Goal: Find specific page/section: Find specific page/section

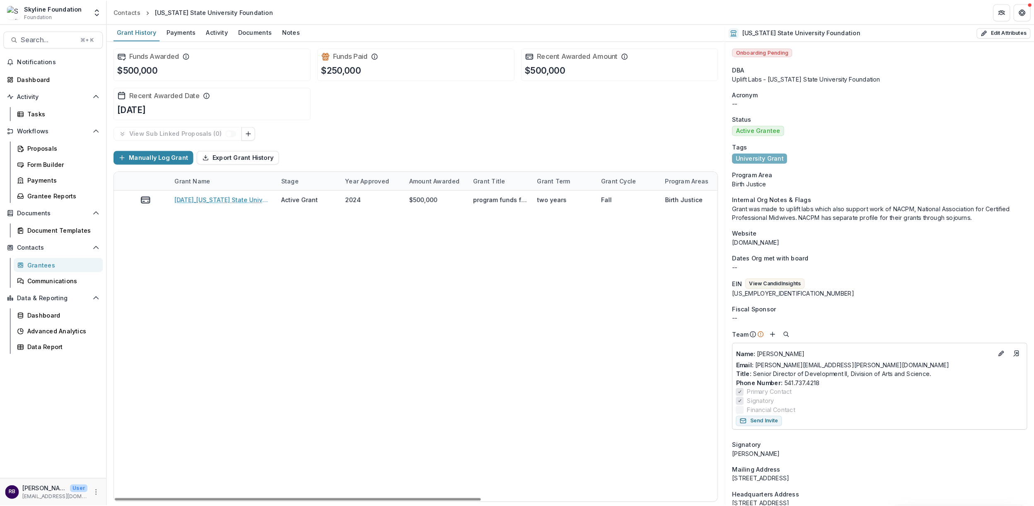
scroll to position [0, 330]
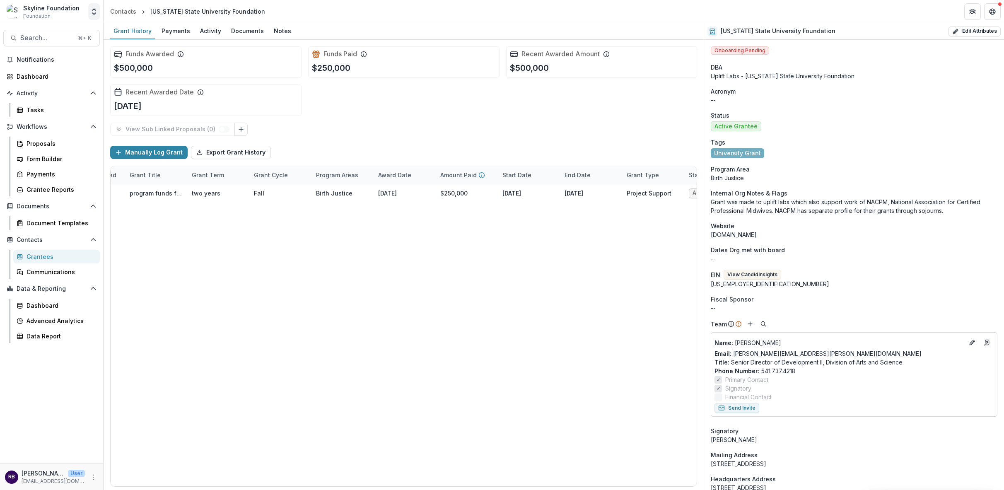
click at [92, 15] on icon "Open entity switcher" at bounding box center [94, 11] width 8 height 8
click at [83, 87] on div "Skyline" at bounding box center [55, 92] width 96 height 10
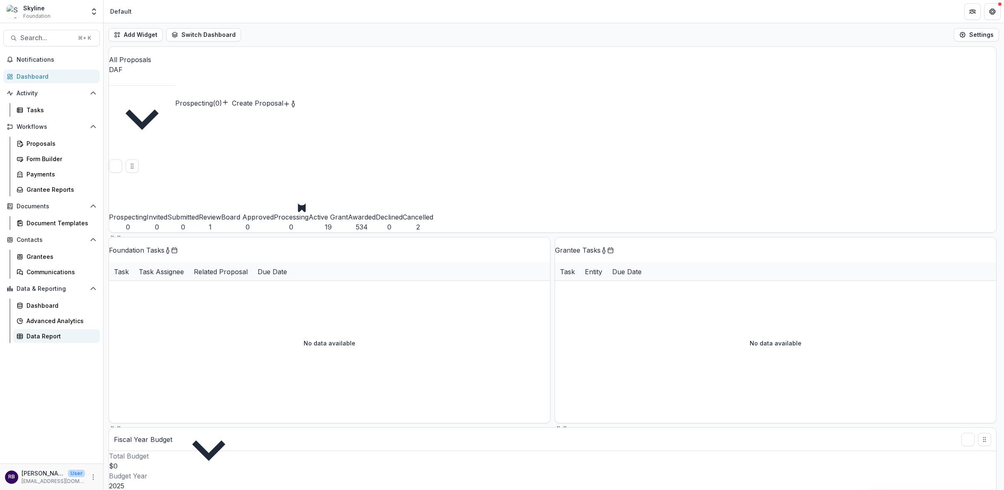
click at [67, 337] on div "Data Report" at bounding box center [60, 336] width 67 height 9
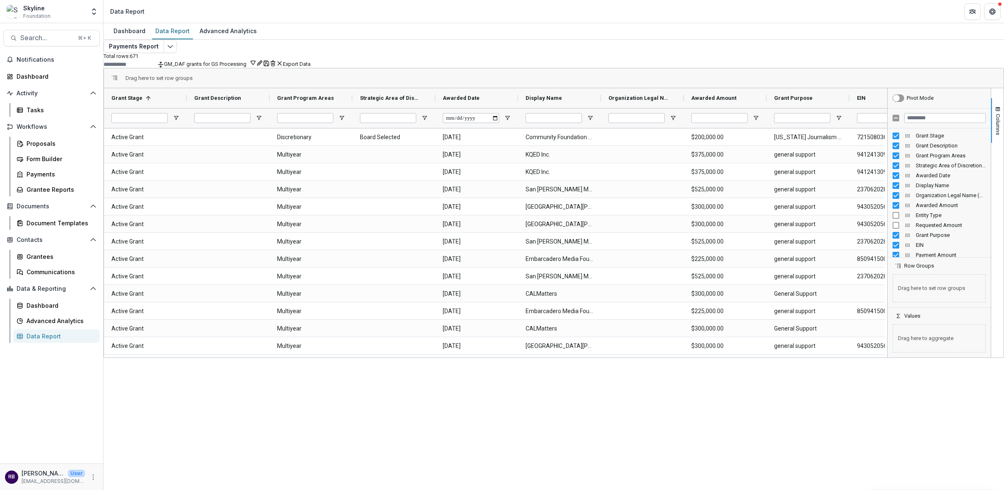
click at [997, 139] on div "Drag here to set row groups Drag here to set column labels Grant Stage 1 Grant …" at bounding box center [554, 213] width 900 height 290
click at [995, 138] on button "Columns" at bounding box center [997, 120] width 12 height 45
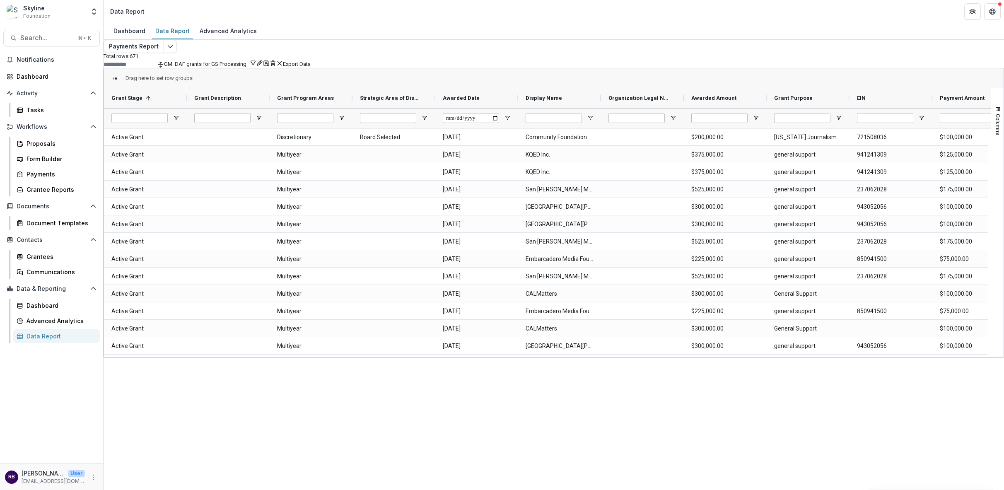
click at [256, 66] on icon "button" at bounding box center [253, 62] width 7 height 7
click at [841, 94] on button "Team Filters" at bounding box center [826, 91] width 29 height 6
click at [880, 122] on button "GM_DAF grants for GS Processing (Payments Report)" at bounding box center [839, 181] width 127 height 133
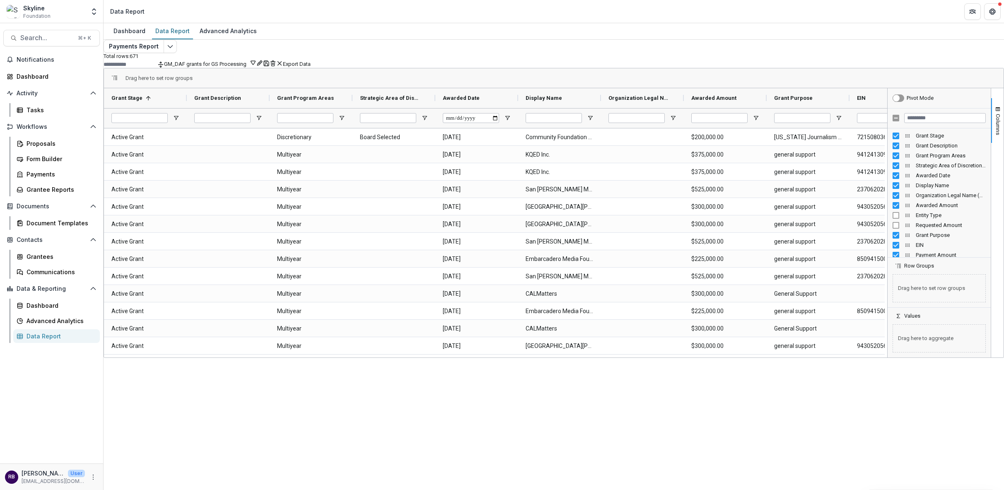
click at [776, 46] on div "Payments Report Total rows: 671 GM_DAF grants for GS Processing Personal Filter…" at bounding box center [554, 191] width 900 height 303
click at [311, 67] on button "Export Data" at bounding box center [297, 64] width 28 height 6
click at [914, 123] on input "Filter Columns Input" at bounding box center [945, 118] width 82 height 10
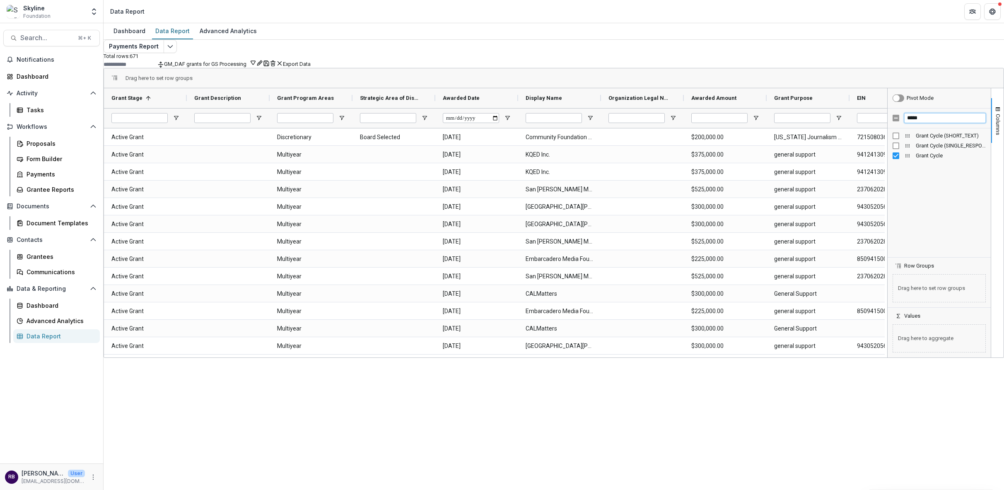
drag, startPoint x: 924, startPoint y: 135, endPoint x: 889, endPoint y: 128, distance: 35.5
click at [889, 128] on div "*****" at bounding box center [938, 118] width 103 height 20
drag, startPoint x: 930, startPoint y: 134, endPoint x: 899, endPoint y: 127, distance: 32.2
click at [899, 127] on div "*******" at bounding box center [938, 118] width 103 height 20
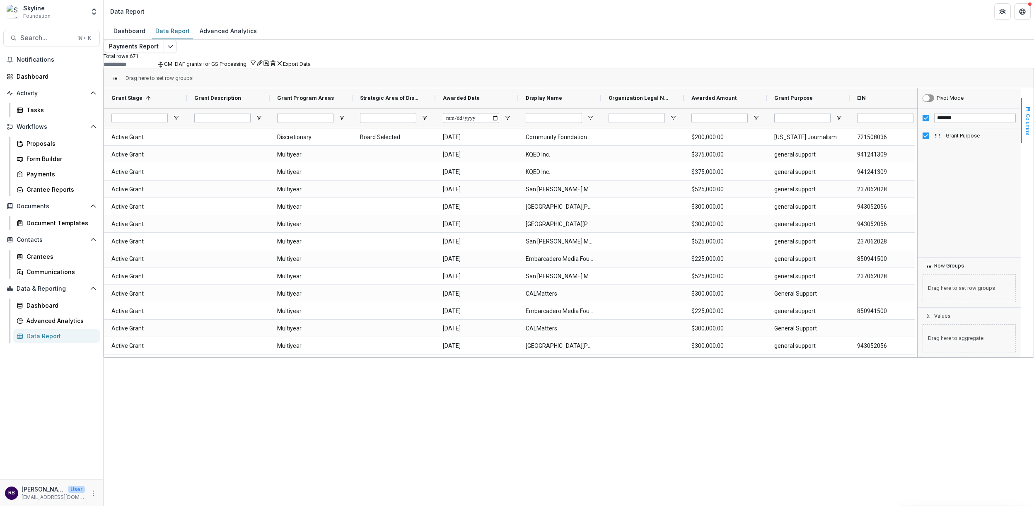
click at [1003, 135] on span "Columns" at bounding box center [1027, 124] width 6 height 21
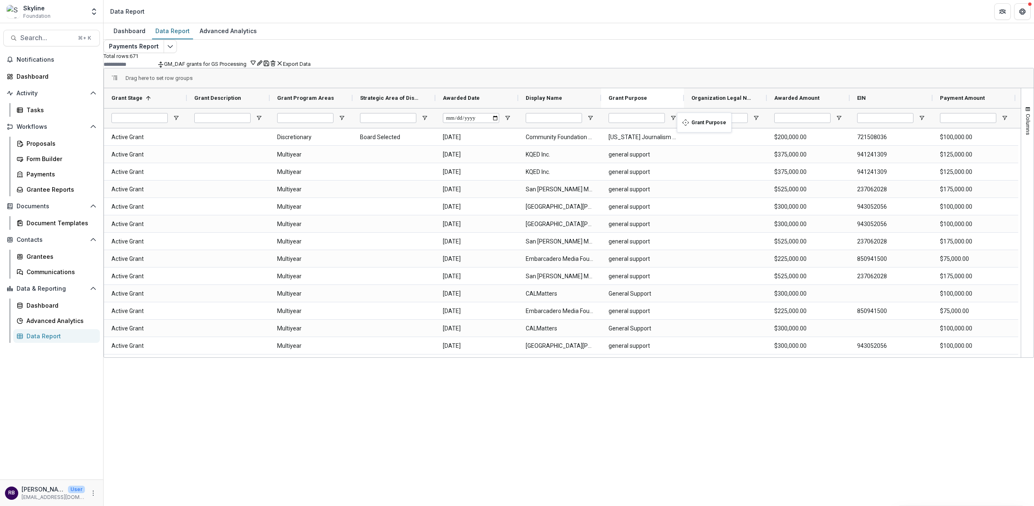
drag, startPoint x: 844, startPoint y: 113, endPoint x: 681, endPoint y: 118, distance: 162.4
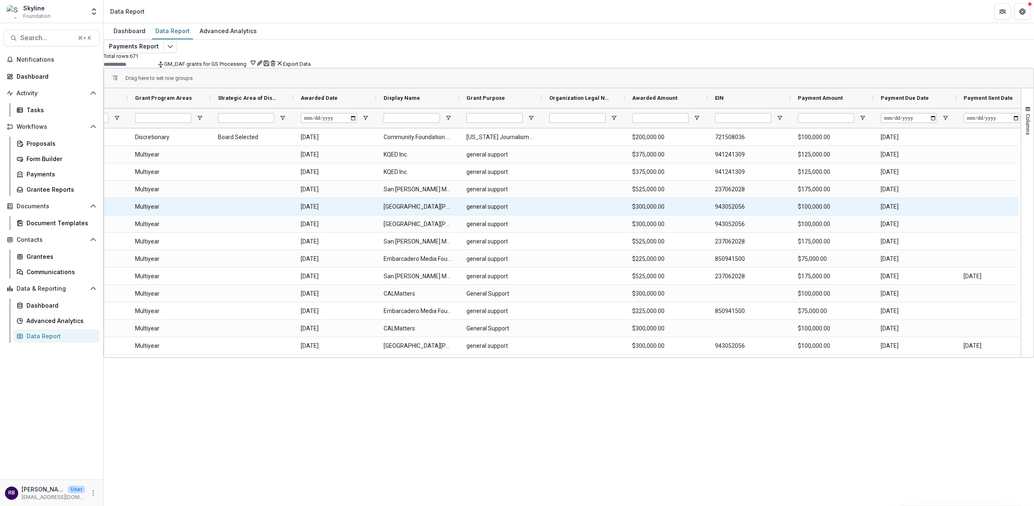
scroll to position [0, 315]
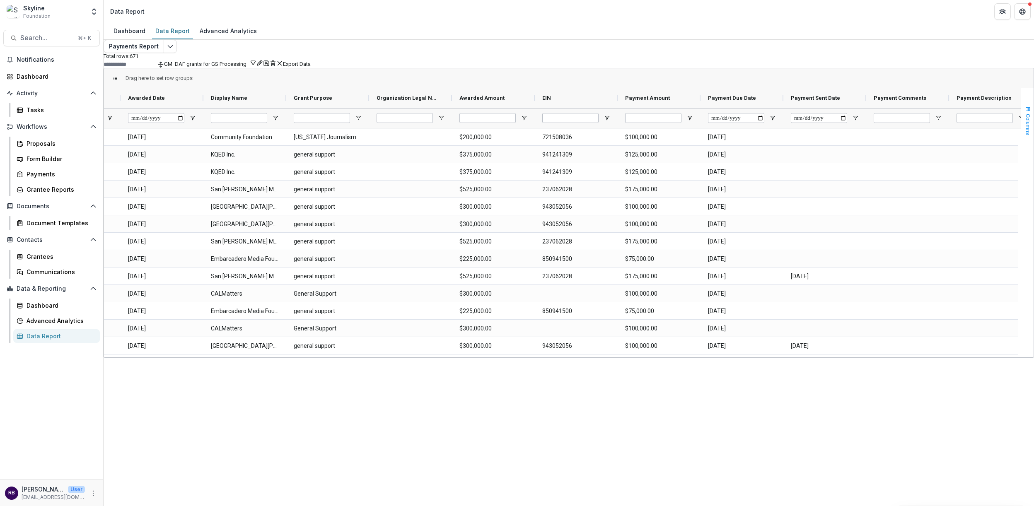
click at [1003, 117] on button "Columns" at bounding box center [1027, 120] width 12 height 45
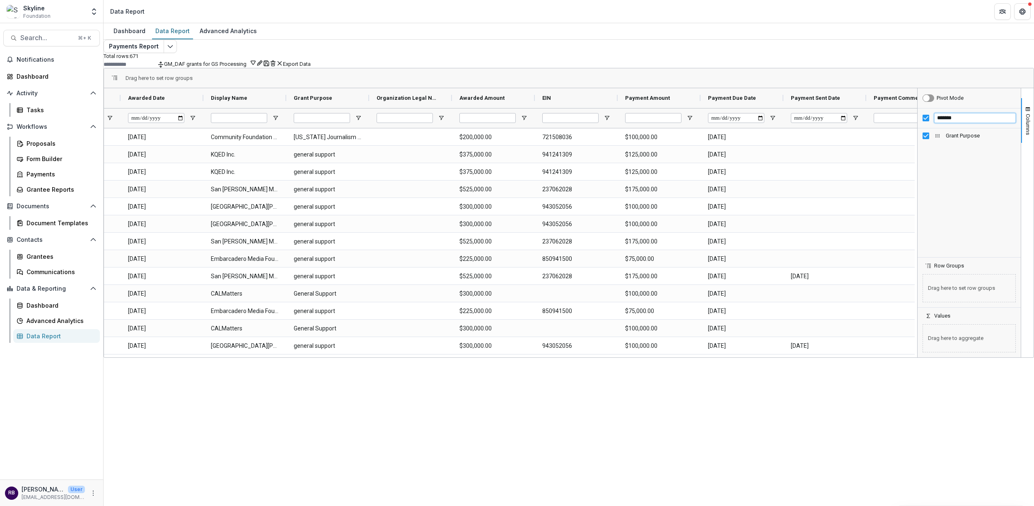
click at [940, 123] on input "*******" at bounding box center [975, 118] width 82 height 10
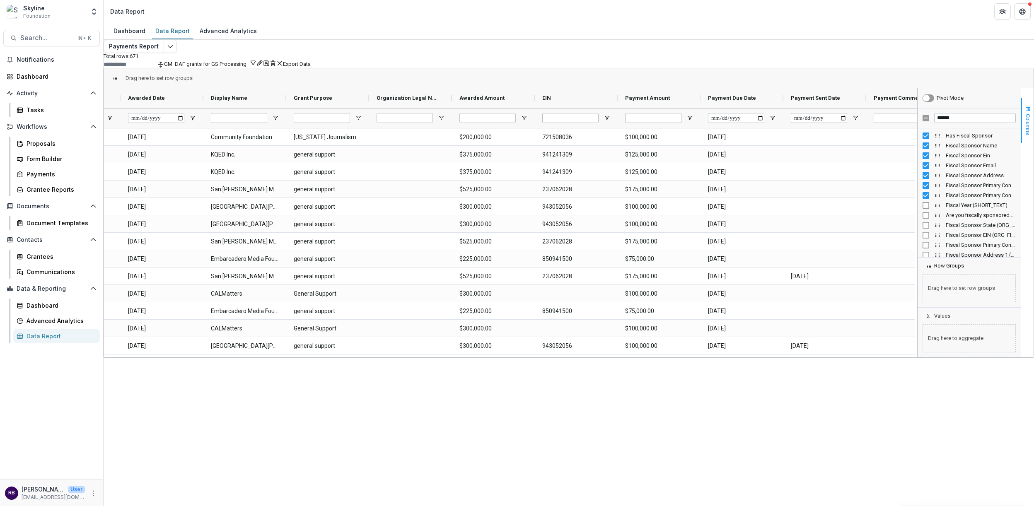
click at [1003, 135] on span "Columns" at bounding box center [1027, 124] width 6 height 21
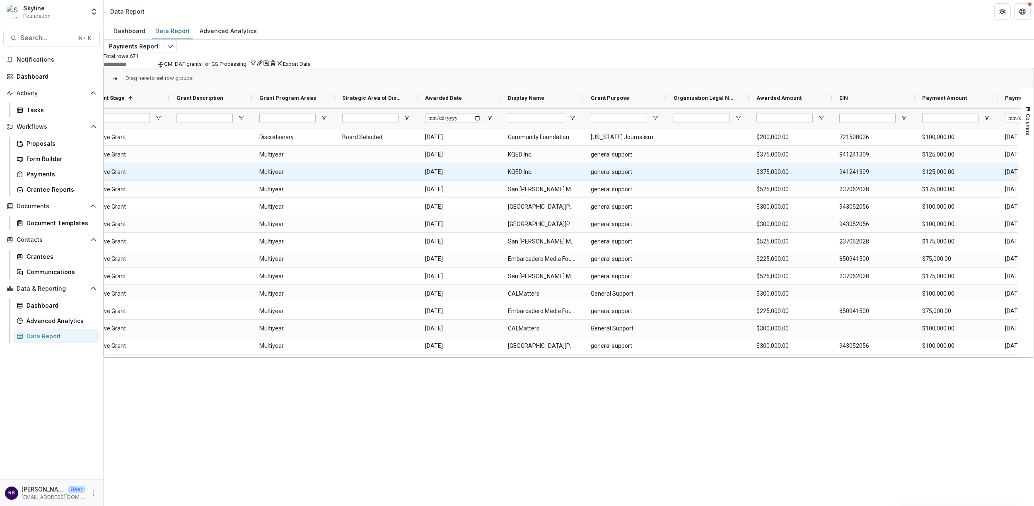
scroll to position [0, 23]
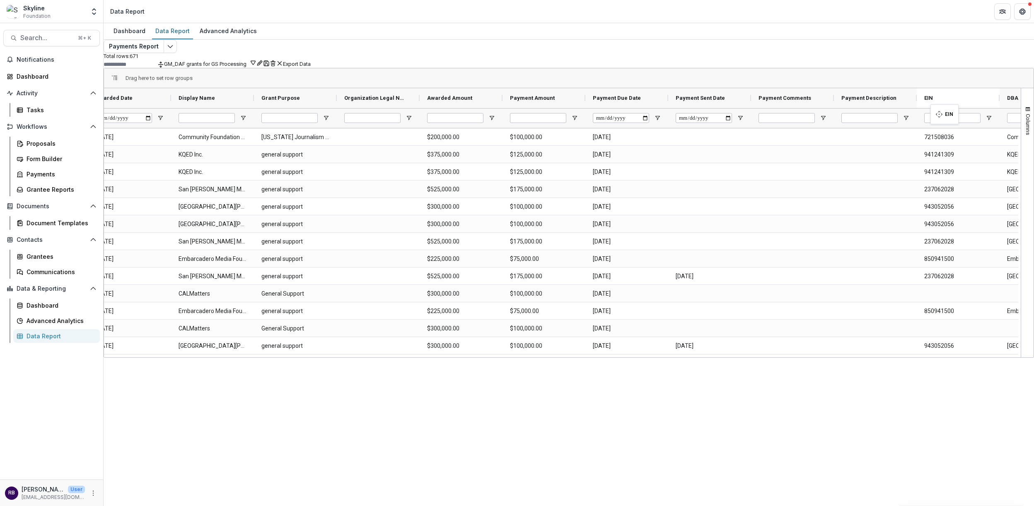
drag, startPoint x: 681, startPoint y: 111, endPoint x: 935, endPoint y: 109, distance: 254.3
drag, startPoint x: 911, startPoint y: 112, endPoint x: 812, endPoint y: 116, distance: 98.6
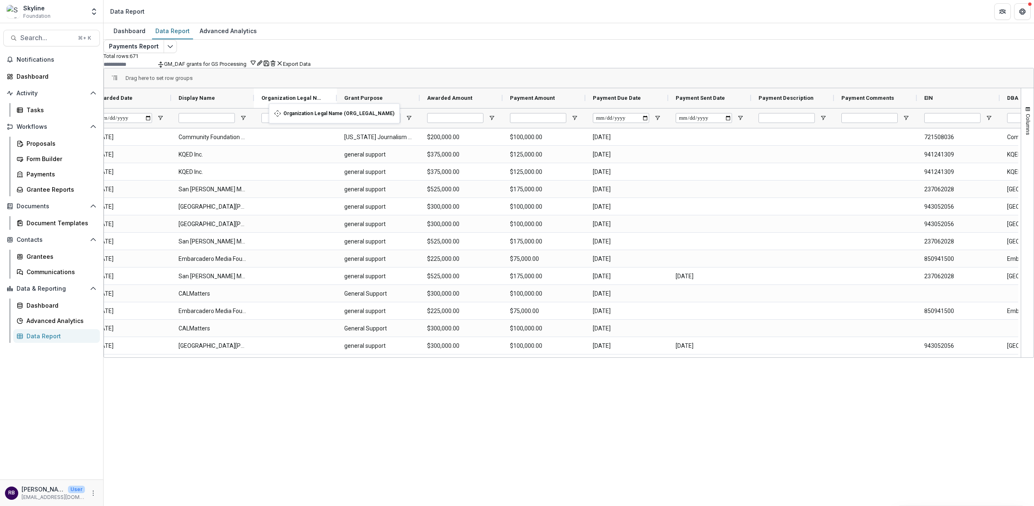
drag, startPoint x: 416, startPoint y: 112, endPoint x: 273, endPoint y: 108, distance: 143.3
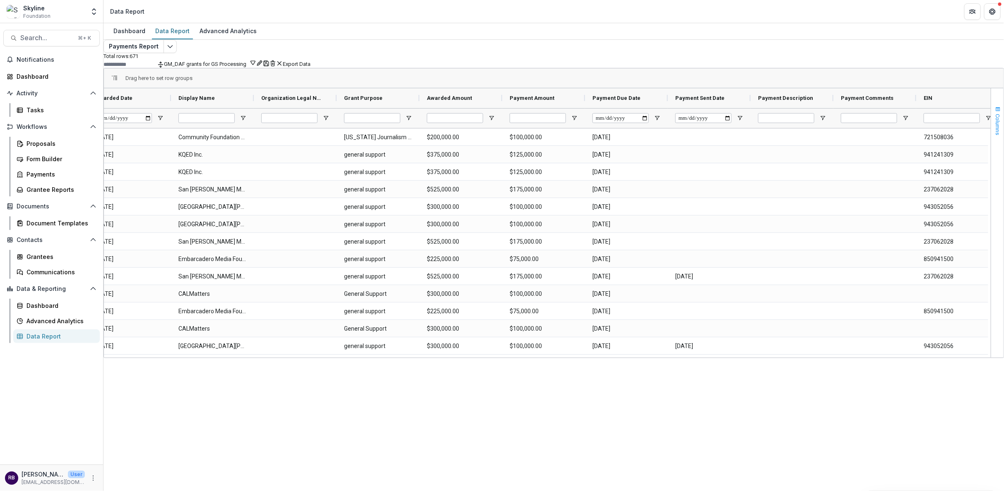
click at [995, 135] on span "Columns" at bounding box center [998, 124] width 6 height 21
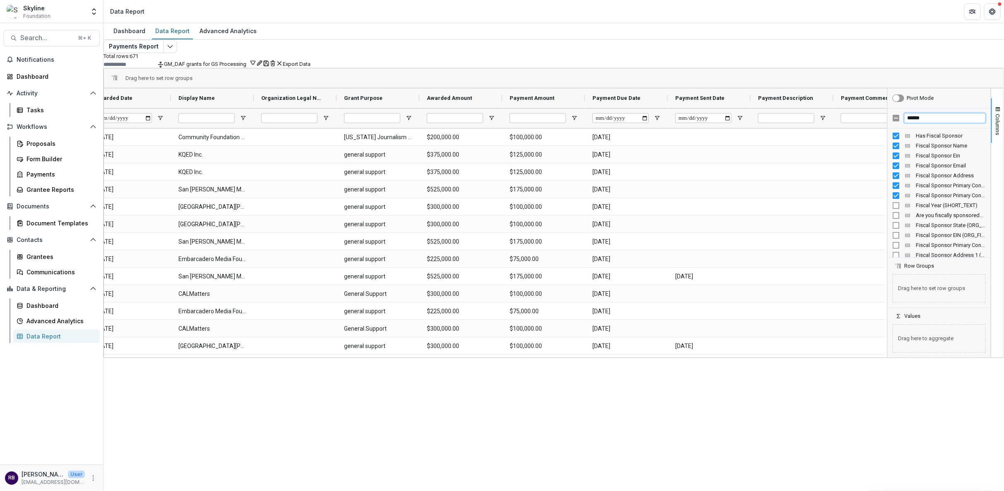
drag, startPoint x: 928, startPoint y: 134, endPoint x: 869, endPoint y: 128, distance: 58.7
click at [869, 128] on div "Strategic Area of Discretionary Awarded Date Display Name EIN" at bounding box center [554, 222] width 900 height 269
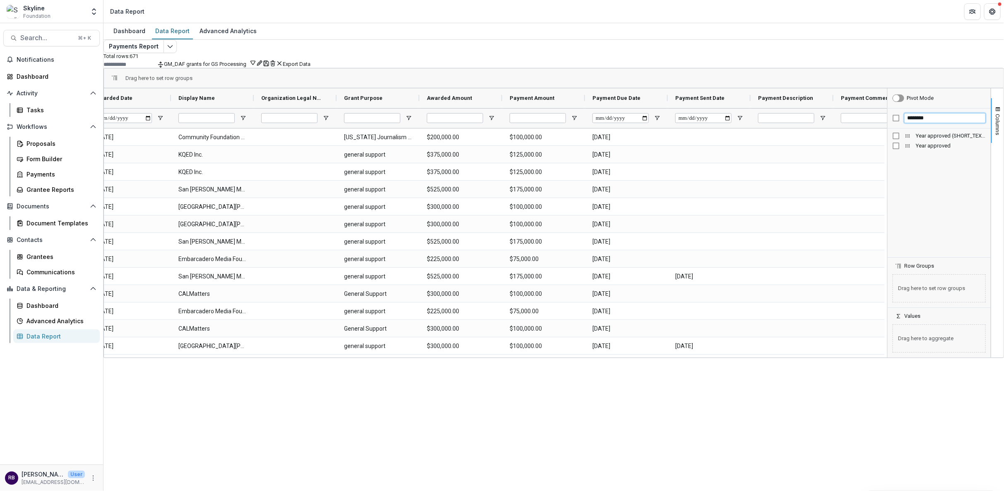
click at [870, 129] on div "Strategic Area of Discretionary Awarded Date Display Name EIN" at bounding box center [554, 222] width 900 height 269
click at [894, 128] on div "*******" at bounding box center [939, 118] width 103 height 20
click at [918, 123] on input "*******" at bounding box center [945, 118] width 82 height 10
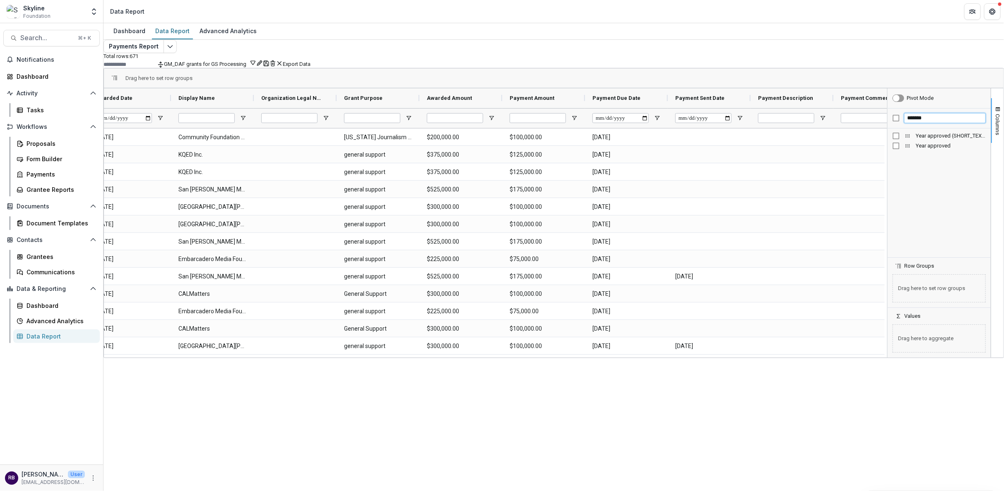
click at [926, 123] on input "*******" at bounding box center [945, 118] width 82 height 10
click at [928, 123] on input "*******" at bounding box center [945, 118] width 82 height 10
type input "*******"
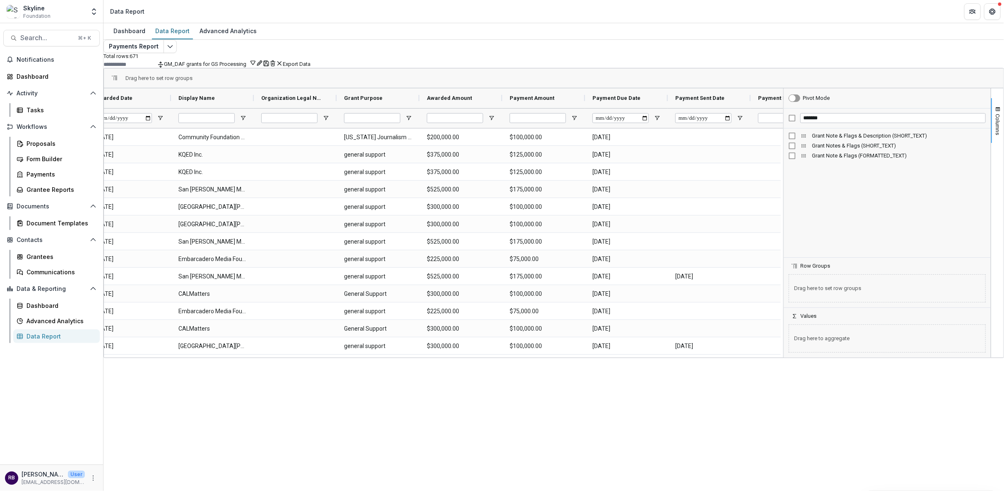
drag, startPoint x: 881, startPoint y: 179, endPoint x: 777, endPoint y: 173, distance: 104.1
click at [783, 173] on div at bounding box center [784, 222] width 2 height 269
click at [995, 143] on button "Columns" at bounding box center [997, 120] width 12 height 45
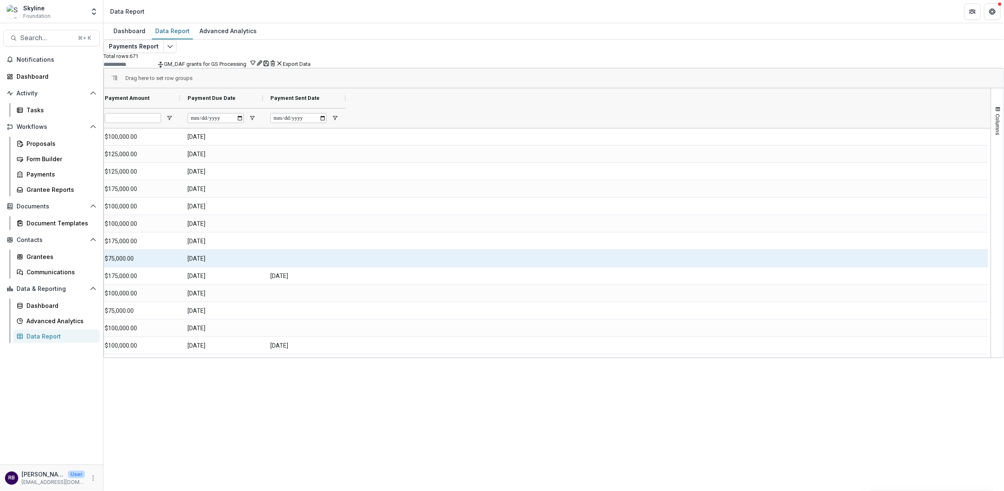
scroll to position [0, 0]
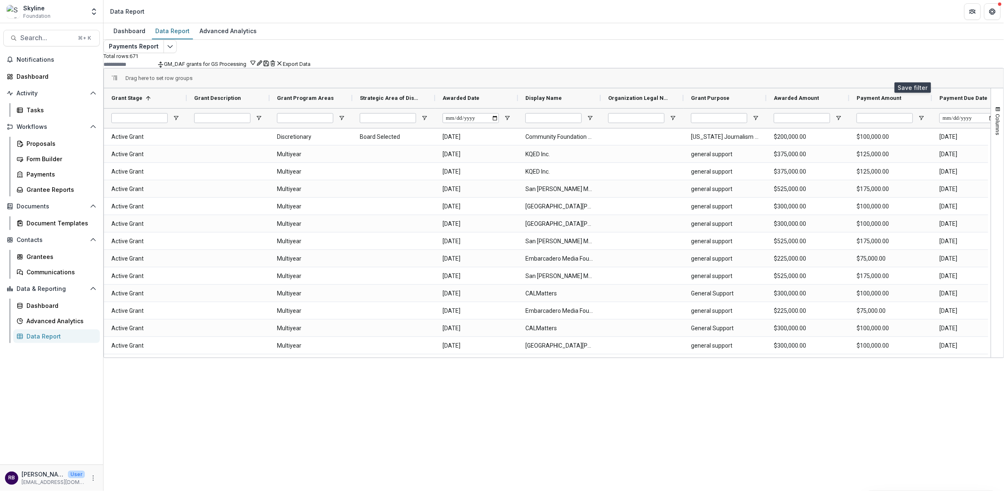
click at [269, 66] on icon "Save" at bounding box center [266, 63] width 5 height 5
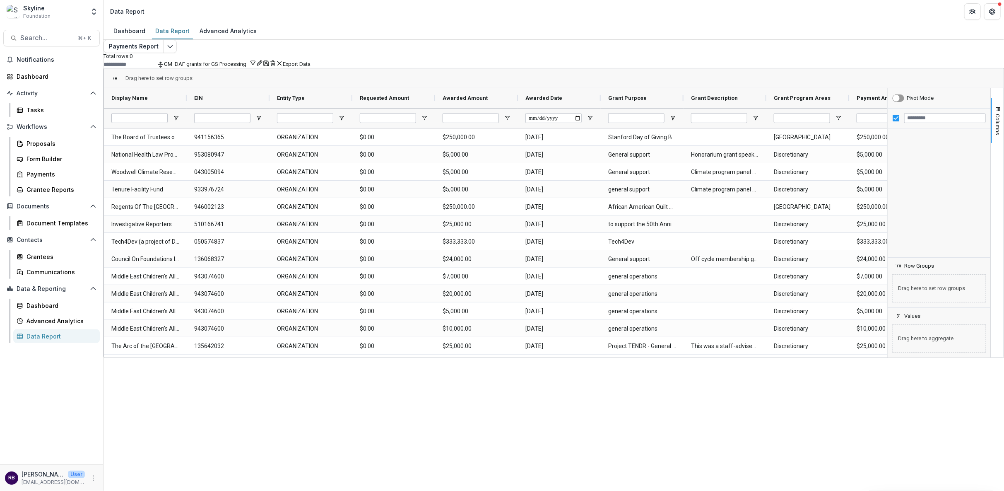
click at [965, 74] on div "Payments Report Total rows: 0 GM_DAF grants for GS Processing Personal Filters …" at bounding box center [554, 191] width 901 height 303
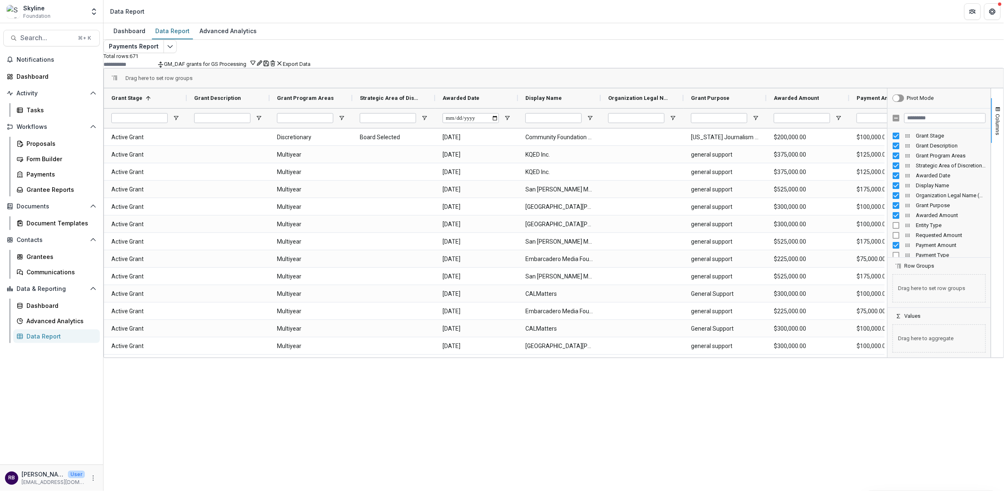
click at [311, 67] on button "Export Data" at bounding box center [297, 64] width 28 height 6
click at [913, 123] on input "Filter Columns Input" at bounding box center [945, 118] width 82 height 10
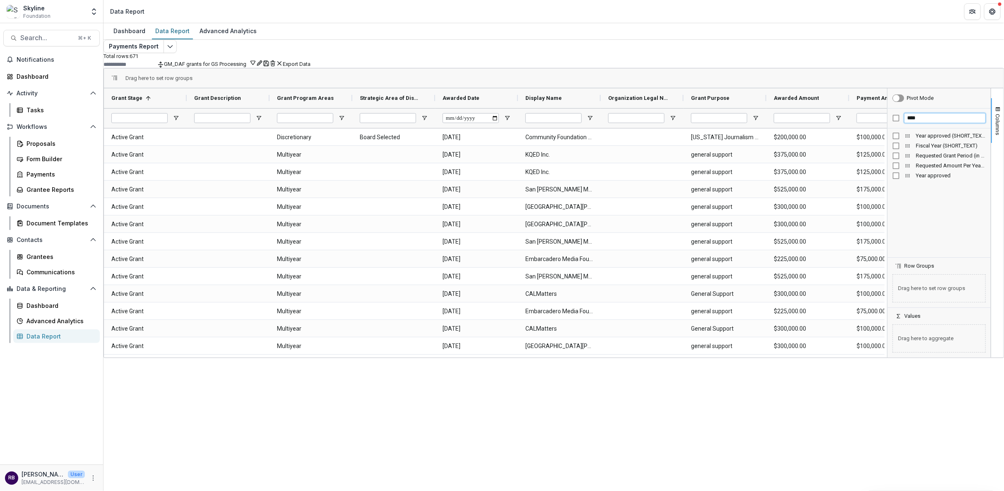
type input "****"
click at [893, 181] on div "Year approved" at bounding box center [939, 176] width 93 height 10
click at [995, 135] on span "Columns" at bounding box center [998, 124] width 6 height 21
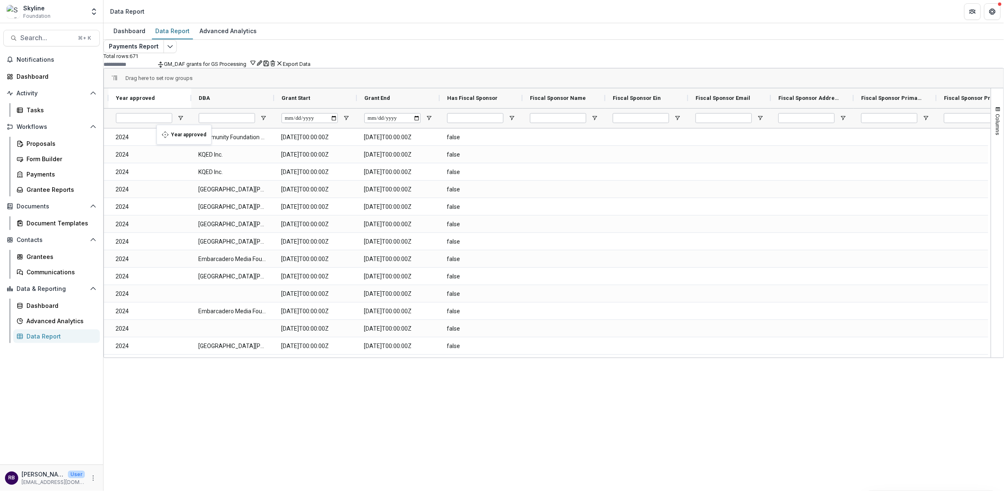
drag, startPoint x: 969, startPoint y: 115, endPoint x: 161, endPoint y: 128, distance: 808.4
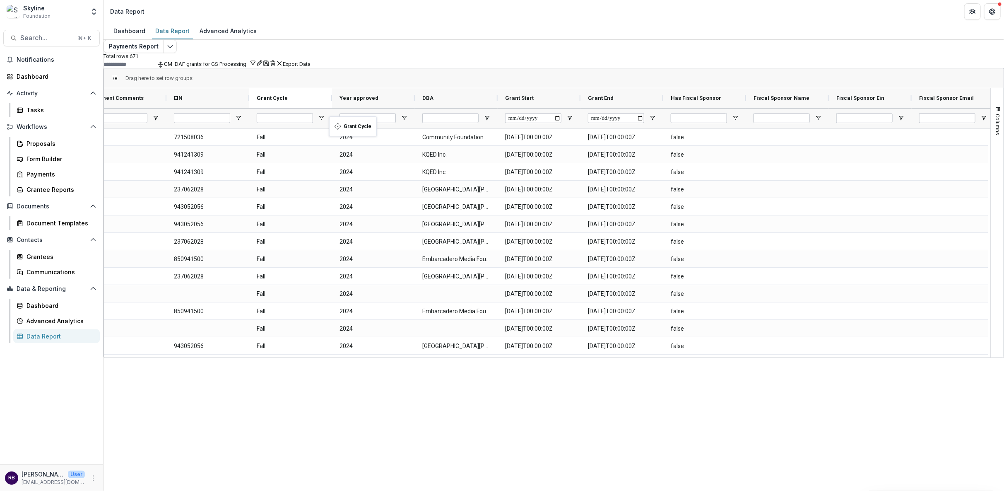
drag, startPoint x: 889, startPoint y: 111, endPoint x: 353, endPoint y: 123, distance: 535.6
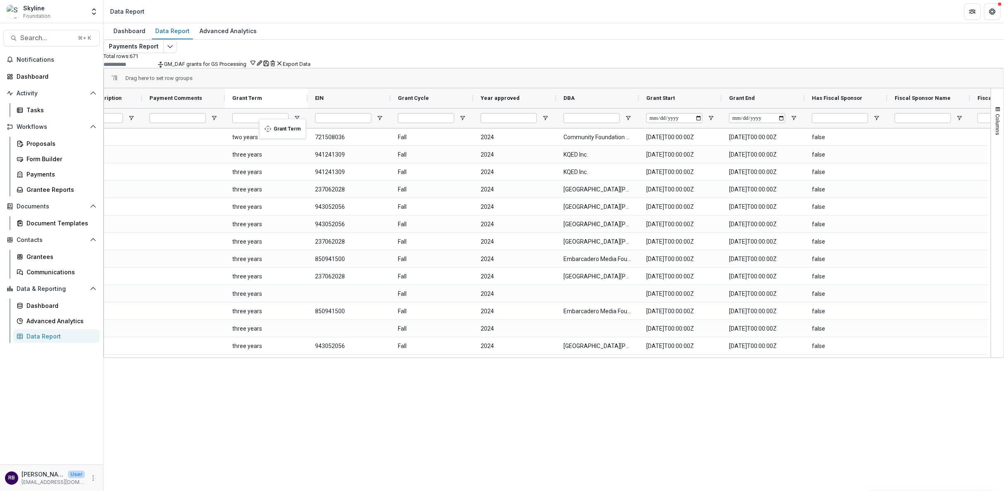
drag, startPoint x: 971, startPoint y: 111, endPoint x: 263, endPoint y: 124, distance: 707.4
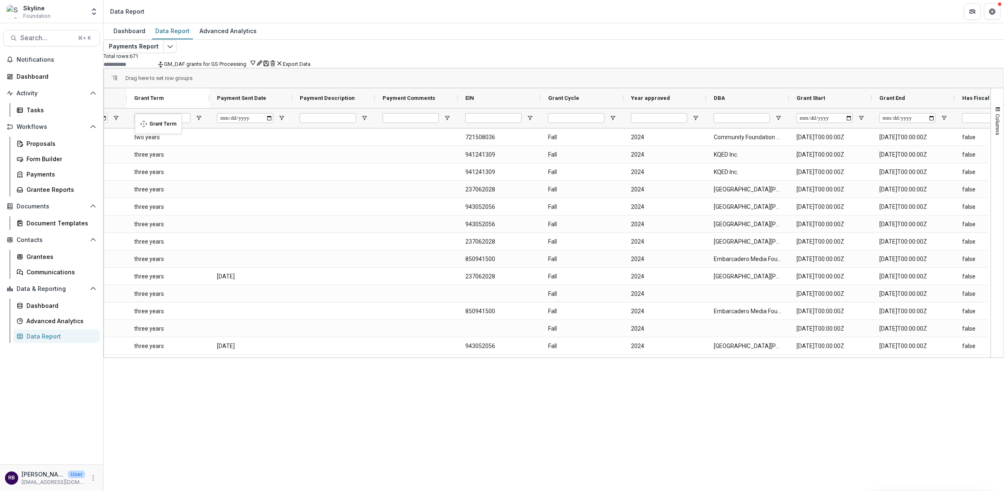
drag, startPoint x: 453, startPoint y: 111, endPoint x: 139, endPoint y: 119, distance: 314.4
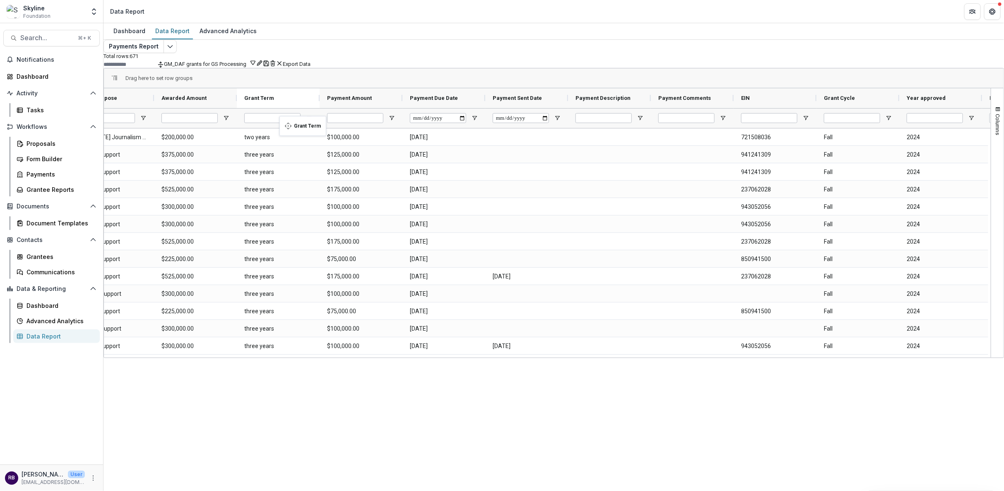
drag, startPoint x: 480, startPoint y: 112, endPoint x: 284, endPoint y: 121, distance: 196.5
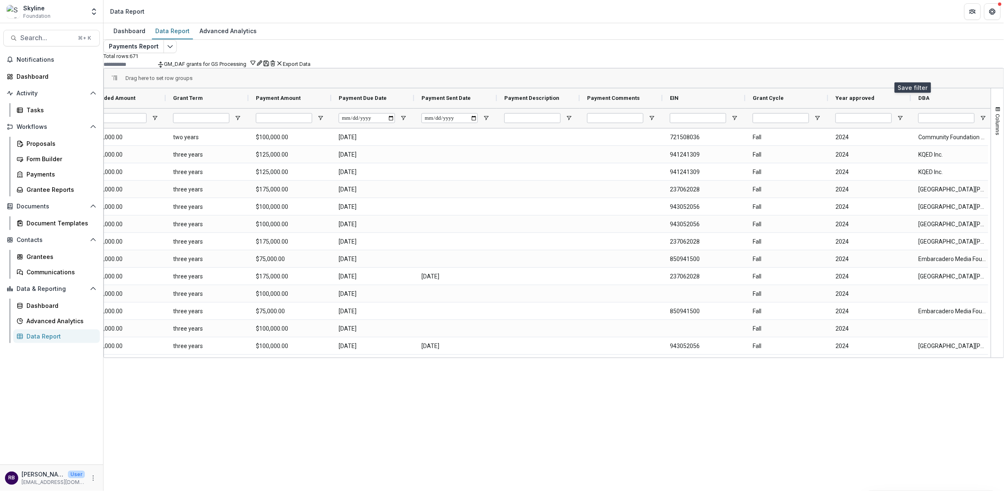
click at [270, 67] on icon "Save" at bounding box center [266, 63] width 7 height 7
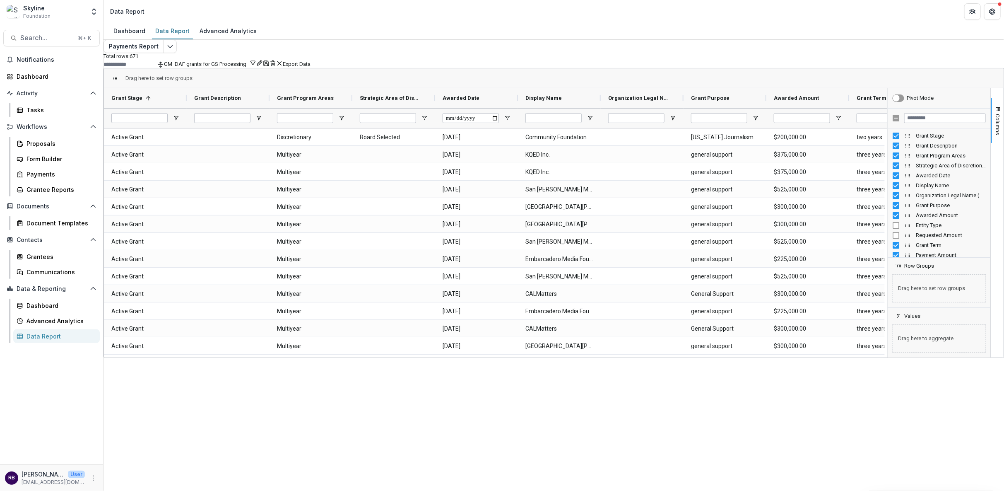
click at [311, 67] on button "Export Data" at bounding box center [297, 64] width 28 height 6
click at [48, 41] on span "Search..." at bounding box center [46, 38] width 53 height 8
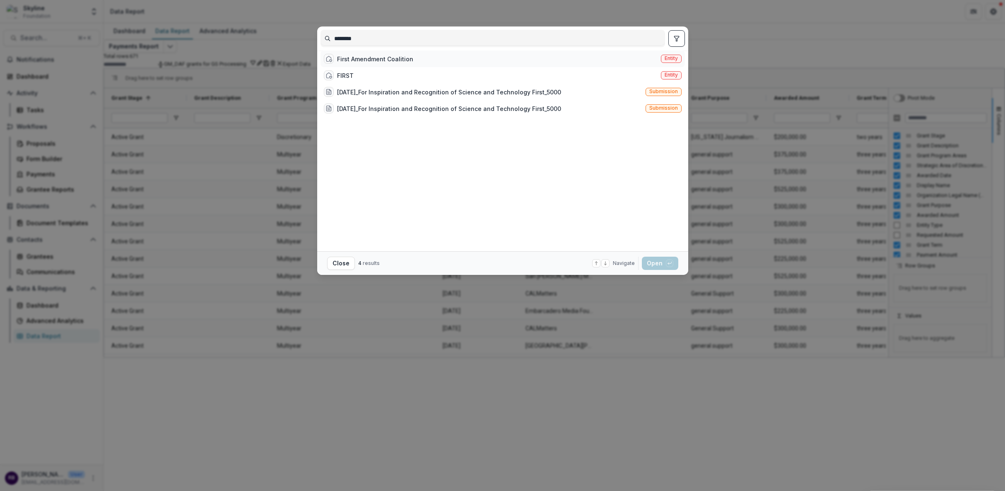
type input "********"
click at [355, 60] on div "First Amendment Coalition" at bounding box center [375, 59] width 76 height 9
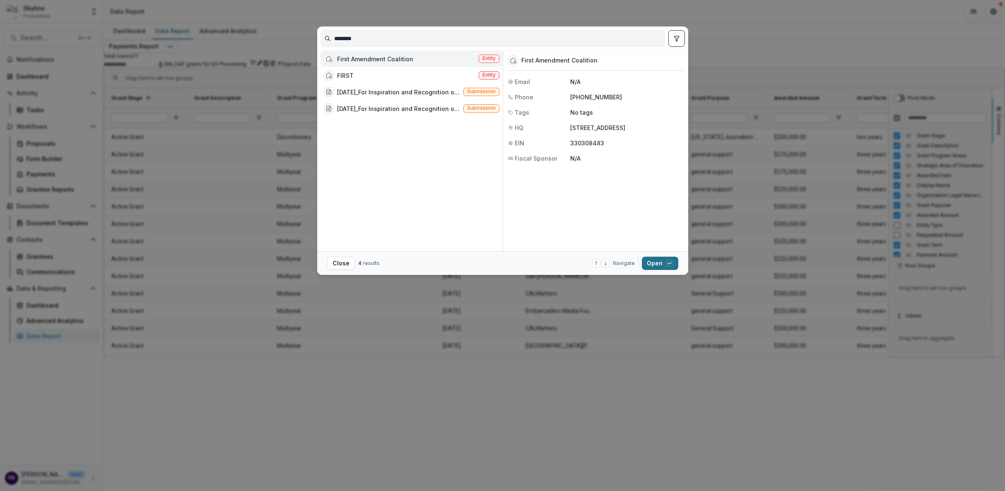
click at [649, 268] on button "Open with enter key" at bounding box center [660, 263] width 36 height 13
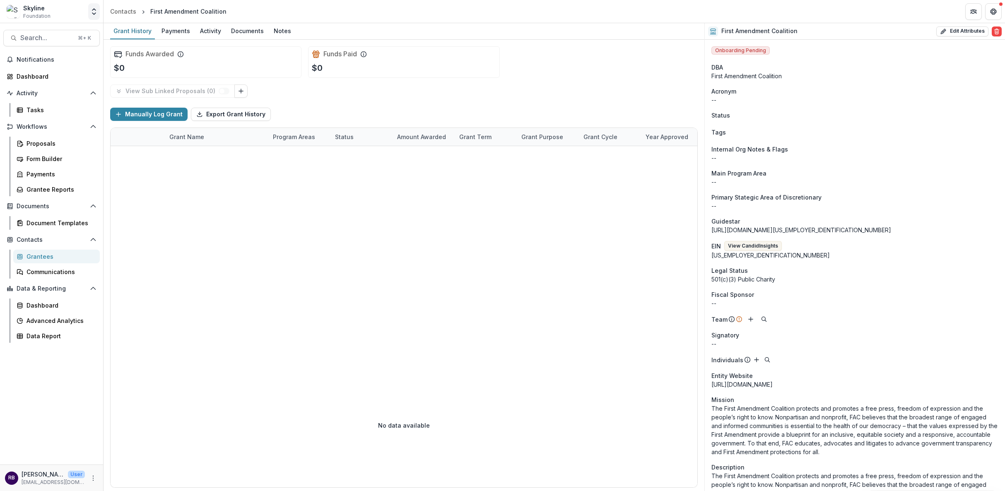
click at [95, 13] on polyline "Open entity switcher" at bounding box center [93, 14] width 3 height 2
click at [82, 79] on div "Skyline Foundation" at bounding box center [55, 77] width 96 height 10
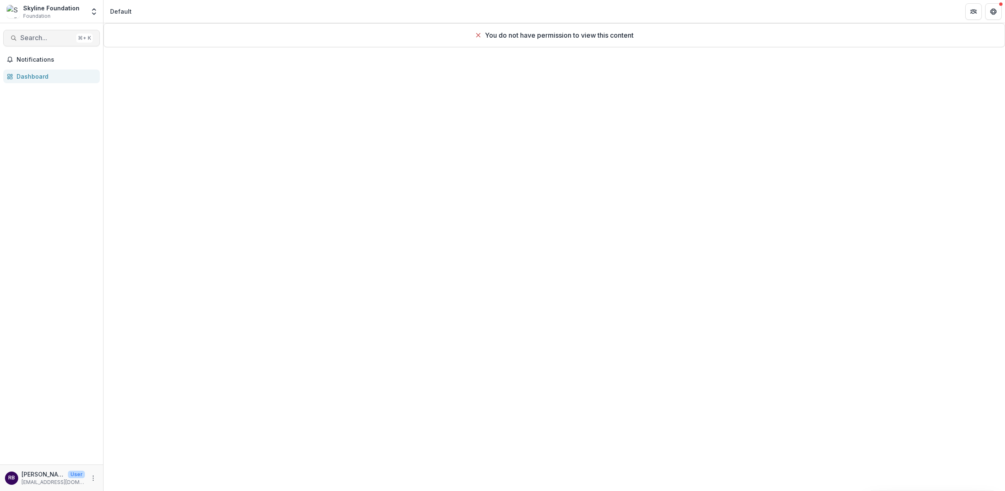
click at [57, 30] on button "Search... ⌘ + K" at bounding box center [51, 38] width 96 height 17
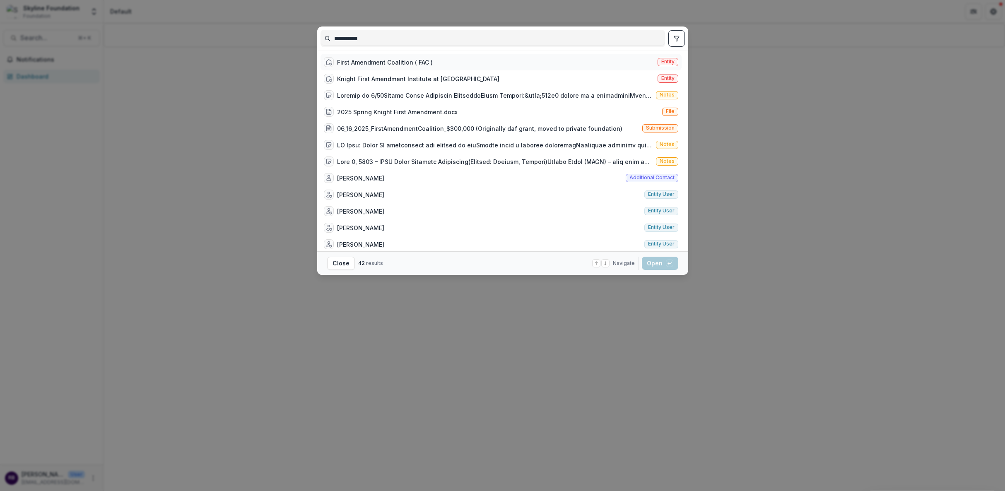
type input "**********"
click at [412, 61] on div "First Amendment Coalition ( FAC )" at bounding box center [385, 62] width 96 height 9
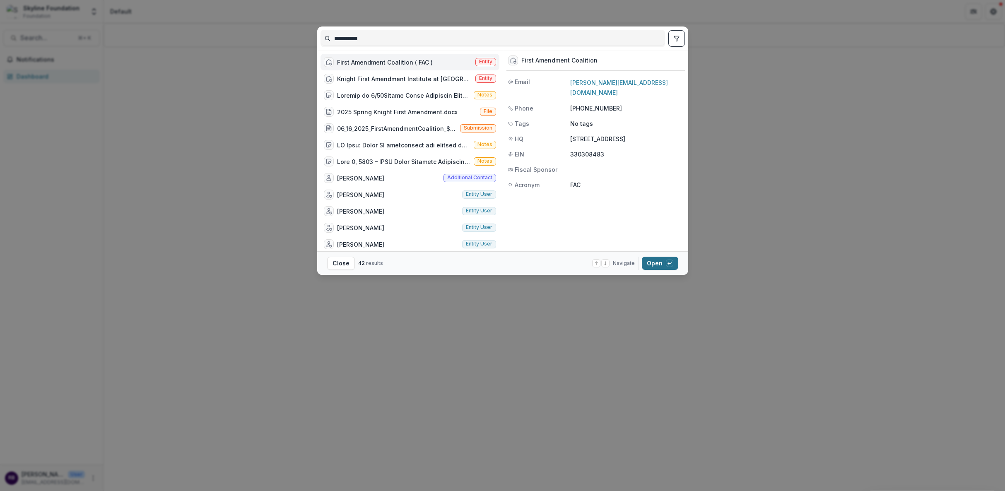
click at [658, 264] on button "Open with enter key" at bounding box center [660, 263] width 36 height 13
